Goal: Use online tool/utility: Utilize a website feature to perform a specific function

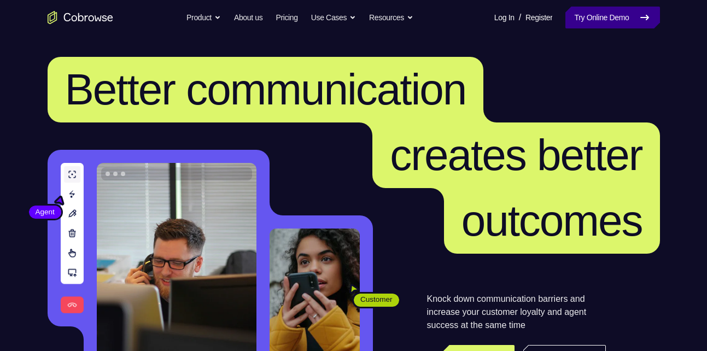
click at [576, 16] on link "Try Online Demo" at bounding box center [613, 18] width 94 height 22
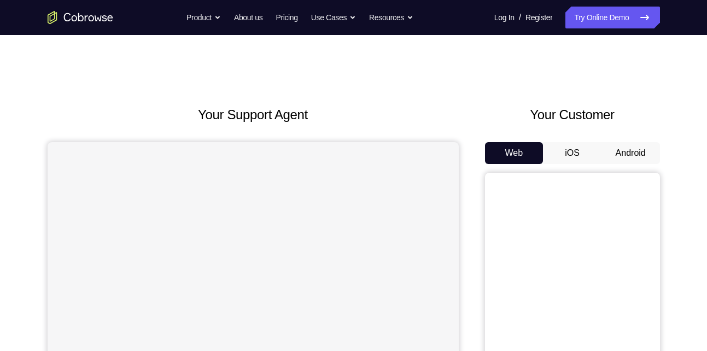
click at [634, 153] on button "Android" at bounding box center [631, 153] width 59 height 22
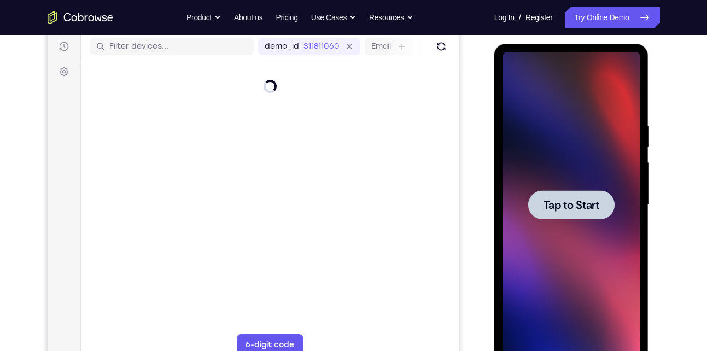
scroll to position [138, 0]
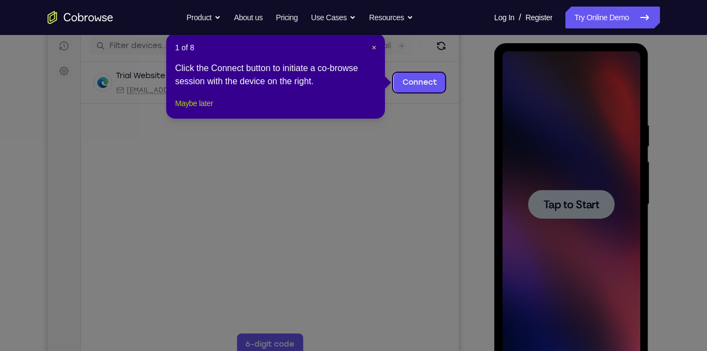
click at [189, 110] on button "Maybe later" at bounding box center [194, 103] width 38 height 13
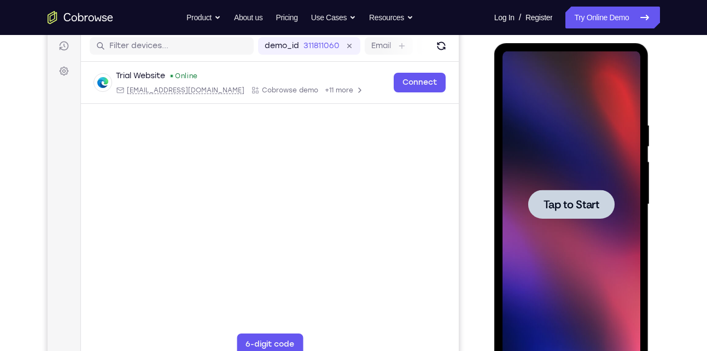
click at [591, 207] on span "Tap to Start" at bounding box center [572, 204] width 56 height 11
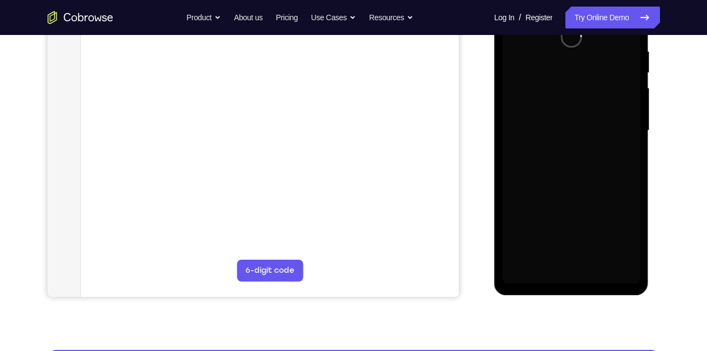
scroll to position [212, 0]
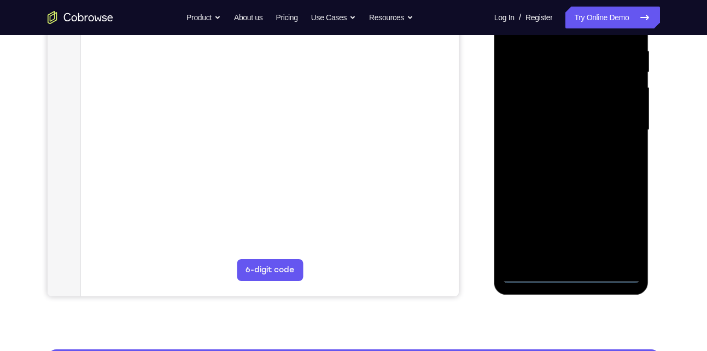
click at [572, 275] on div at bounding box center [572, 130] width 138 height 306
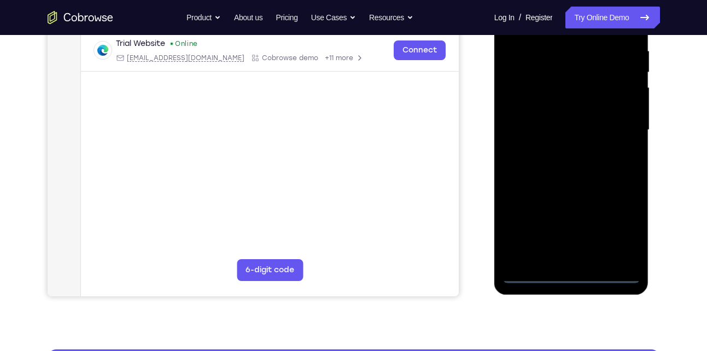
click at [620, 232] on div at bounding box center [572, 130] width 138 height 306
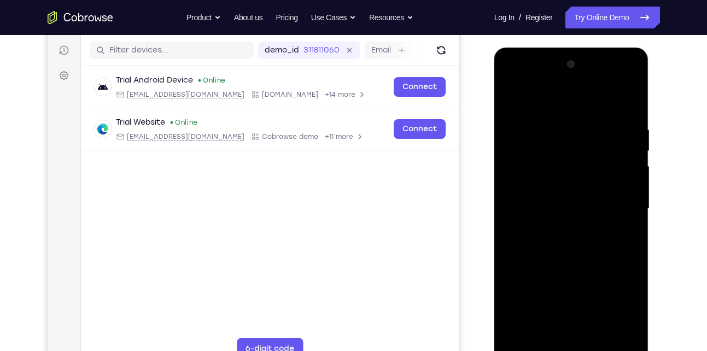
scroll to position [133, 0]
click at [512, 83] on div at bounding box center [572, 209] width 138 height 306
click at [626, 202] on div at bounding box center [572, 209] width 138 height 306
click at [562, 231] on div at bounding box center [572, 209] width 138 height 306
click at [553, 193] on div at bounding box center [572, 209] width 138 height 306
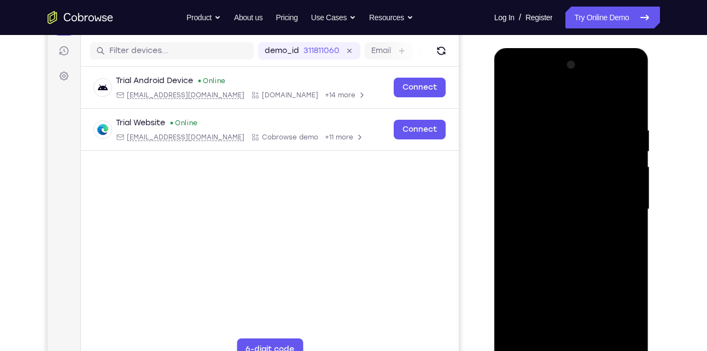
click at [542, 185] on div at bounding box center [572, 209] width 138 height 306
click at [566, 210] on div at bounding box center [572, 209] width 138 height 306
click at [576, 243] on div at bounding box center [572, 209] width 138 height 306
click at [580, 258] on div at bounding box center [572, 209] width 138 height 306
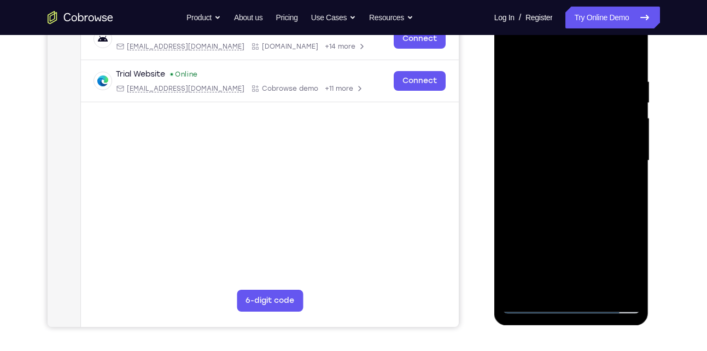
scroll to position [183, 0]
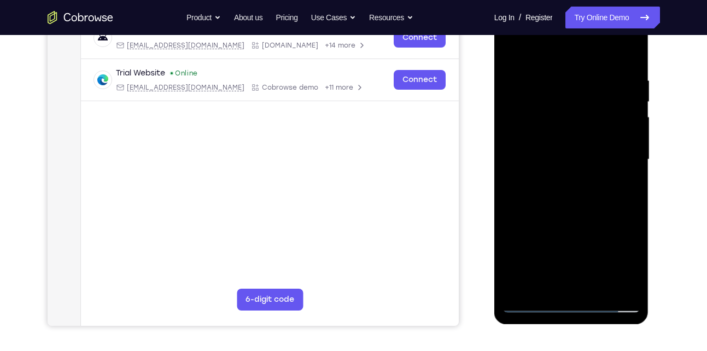
click at [596, 291] on div at bounding box center [572, 160] width 138 height 306
click at [575, 217] on div at bounding box center [572, 160] width 138 height 306
click at [552, 149] on div at bounding box center [572, 160] width 138 height 306
click at [622, 186] on div at bounding box center [572, 160] width 138 height 306
click at [626, 184] on div at bounding box center [572, 160] width 138 height 306
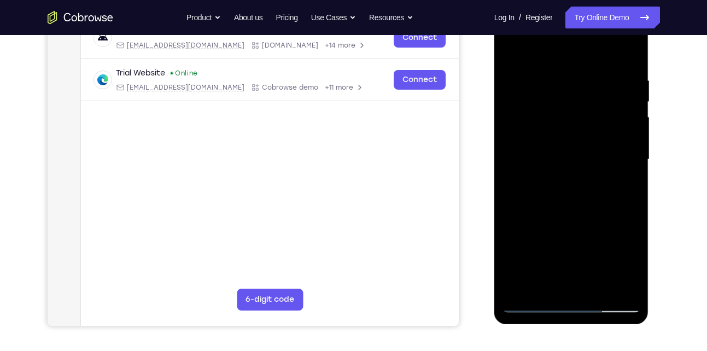
click at [511, 53] on div at bounding box center [572, 160] width 138 height 306
click at [580, 176] on div at bounding box center [572, 160] width 138 height 306
click at [547, 264] on div at bounding box center [572, 160] width 138 height 306
click at [578, 266] on div at bounding box center [572, 160] width 138 height 306
click at [546, 251] on div at bounding box center [572, 160] width 138 height 306
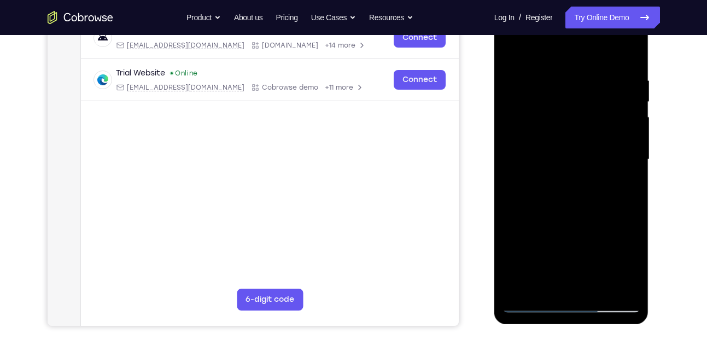
click at [512, 58] on div at bounding box center [572, 160] width 138 height 306
click at [512, 50] on div at bounding box center [572, 160] width 138 height 306
click at [629, 49] on div at bounding box center [572, 160] width 138 height 306
drag, startPoint x: 629, startPoint y: 49, endPoint x: 557, endPoint y: 80, distance: 78.6
click at [557, 80] on div at bounding box center [572, 160] width 138 height 306
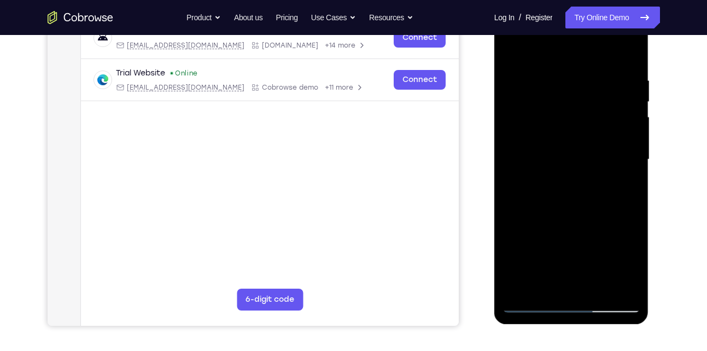
click at [557, 80] on div at bounding box center [572, 160] width 138 height 306
click at [584, 78] on div at bounding box center [572, 160] width 138 height 306
click at [598, 290] on div at bounding box center [572, 160] width 138 height 306
